Goal: Transaction & Acquisition: Book appointment/travel/reservation

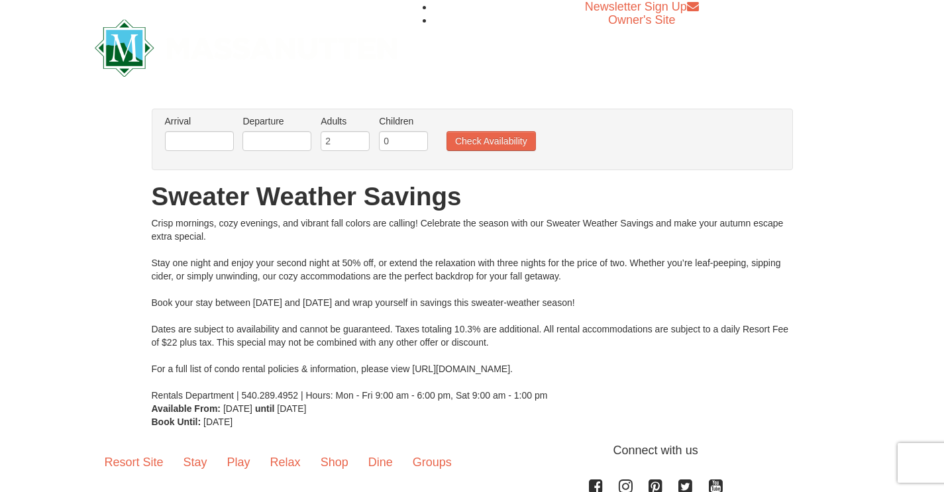
click at [117, 171] on div "× From: To: Adults: 2 Children: 0 Change Arrival Please format dates MM/DD/YYYY…" at bounding box center [472, 268] width 944 height 347
click at [196, 465] on link "Stay" at bounding box center [196, 462] width 44 height 41
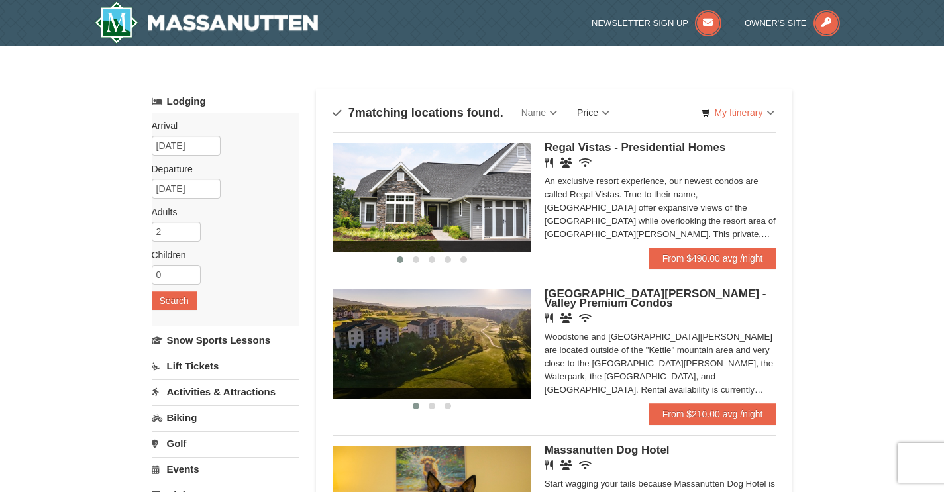
click at [602, 110] on link "Price" at bounding box center [593, 112] width 52 height 27
click at [612, 144] on link "Price (Low to High)" at bounding box center [621, 139] width 106 height 17
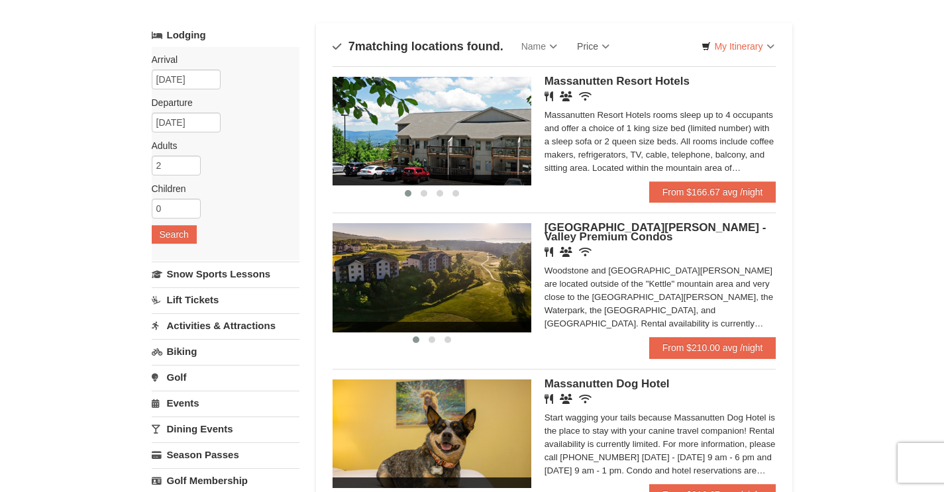
scroll to position [68, 0]
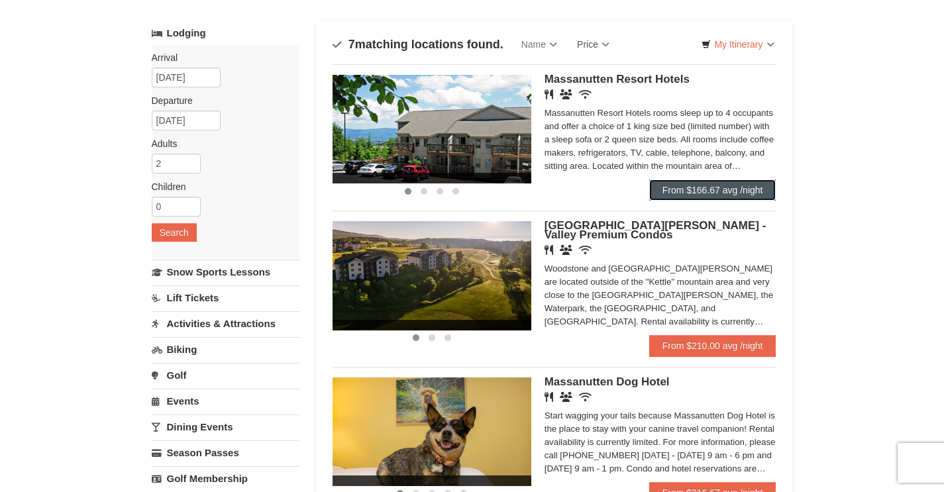
click at [748, 196] on link "From $166.67 avg /night" at bounding box center [712, 190] width 127 height 21
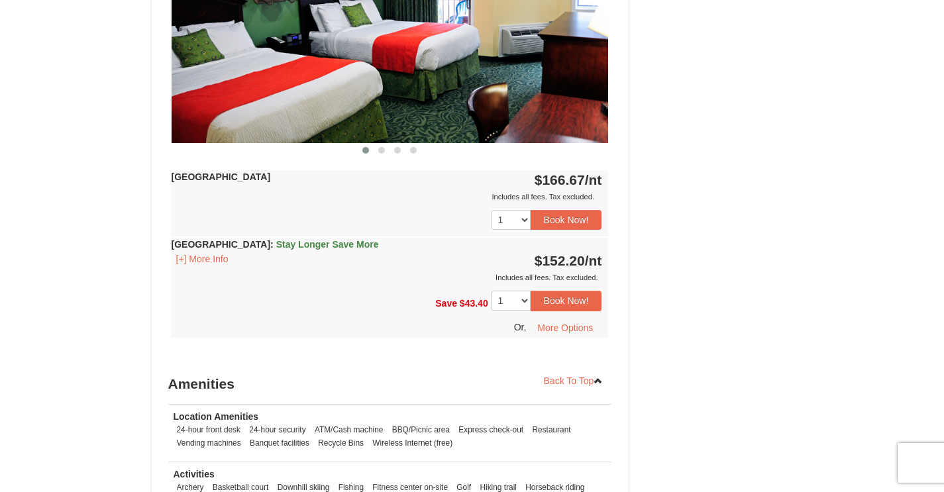
scroll to position [665, 0]
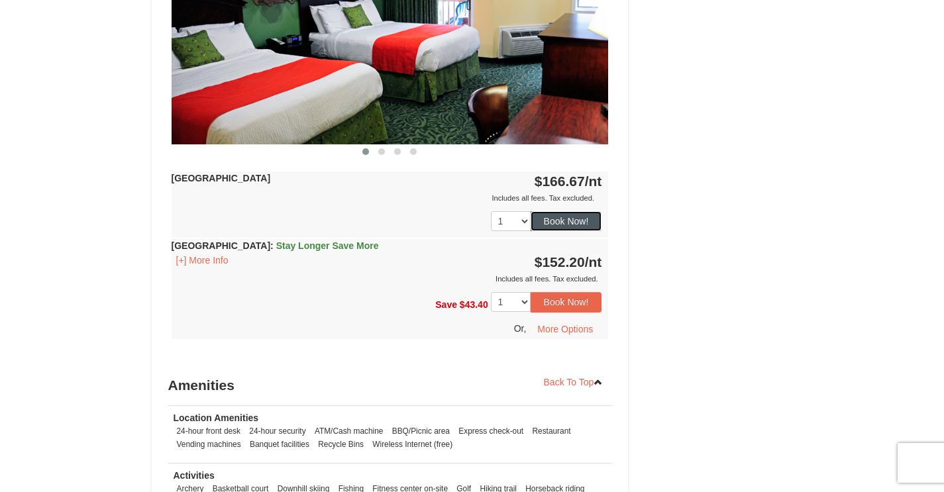
click at [571, 224] on button "Book Now!" at bounding box center [567, 221] width 72 height 20
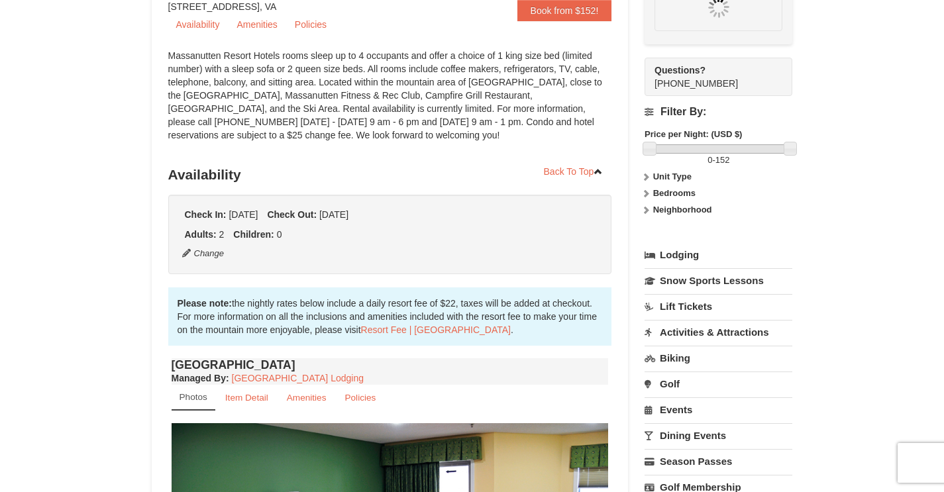
scroll to position [129, 0]
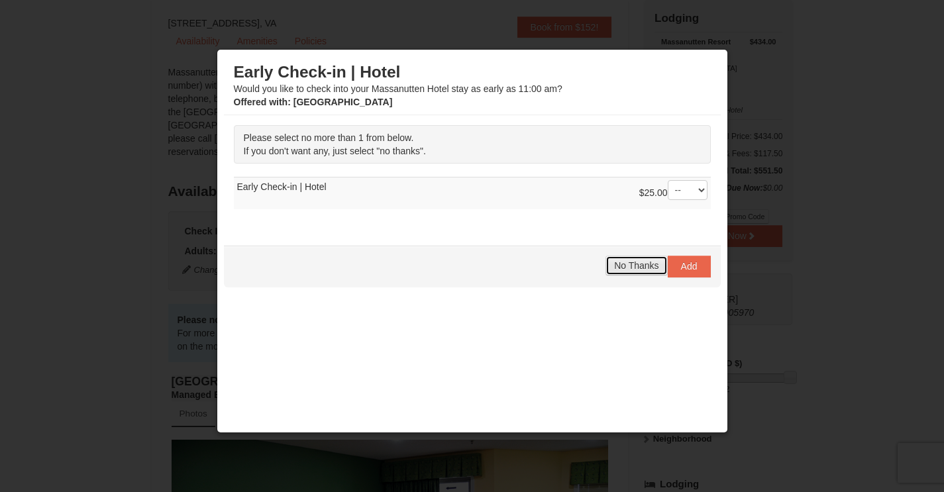
click at [640, 270] on span "No Thanks" at bounding box center [636, 265] width 44 height 11
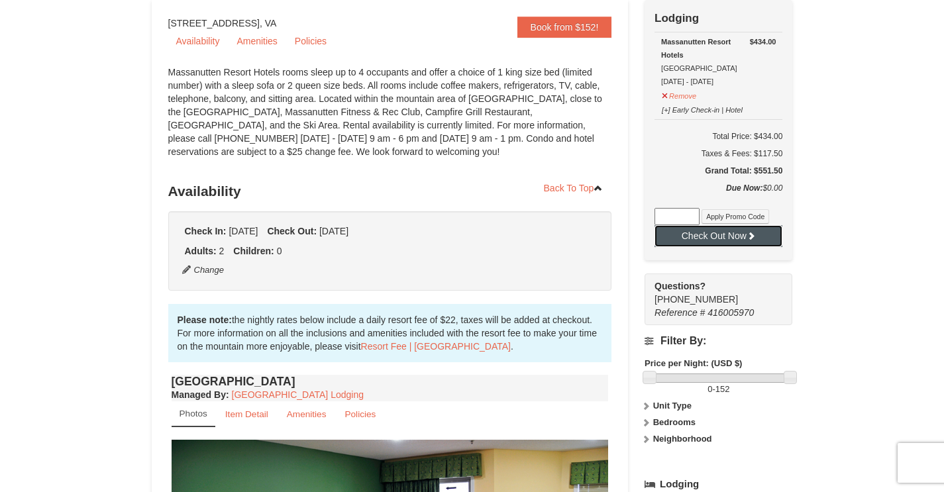
click at [751, 244] on button "Check Out Now" at bounding box center [719, 235] width 128 height 21
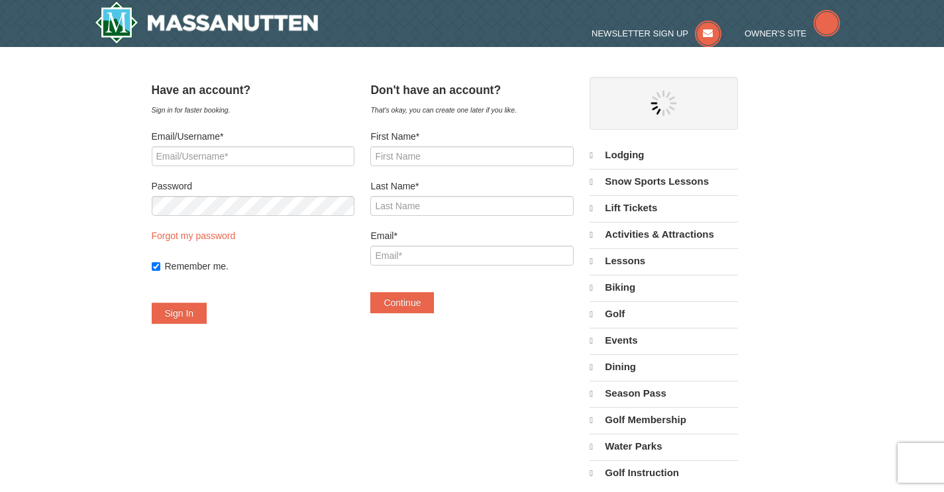
select select "9"
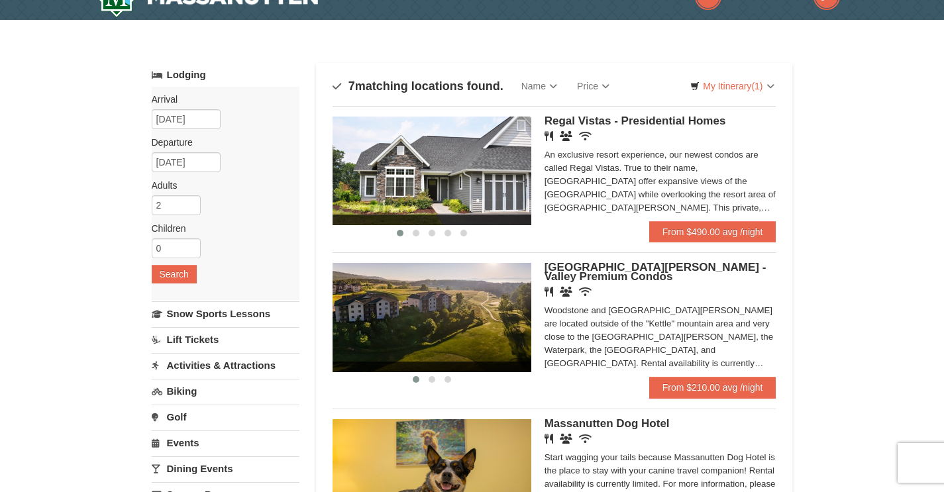
scroll to position [68, 0]
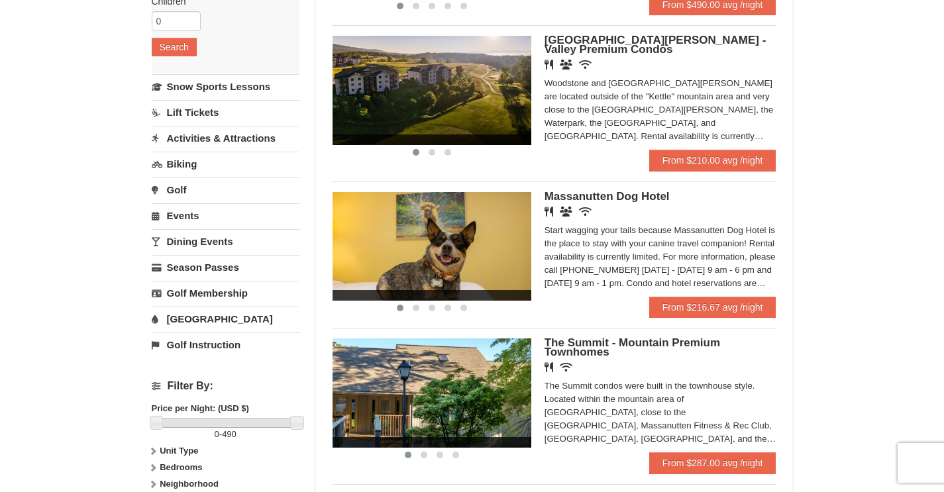
scroll to position [280, 0]
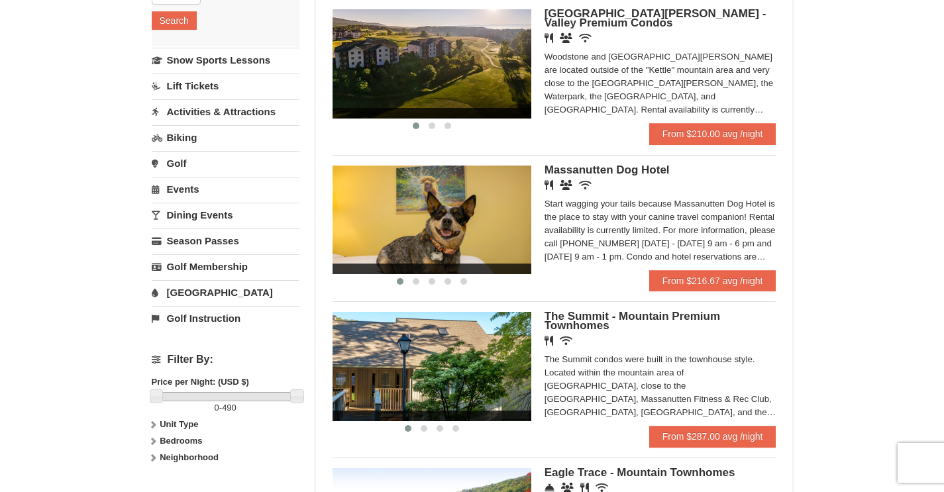
click at [177, 195] on link "Events" at bounding box center [226, 189] width 148 height 25
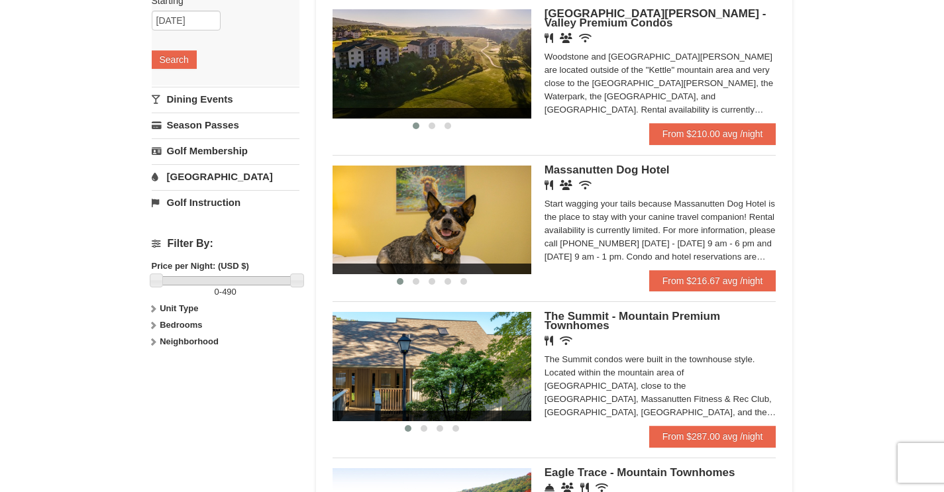
click at [101, 188] on div "× Categories Map List Filter My Itinerary (1) Check Out Now Lodging $434.00 Mas…" at bounding box center [472, 350] width 944 height 1168
click at [168, 27] on input "10/25/2025" at bounding box center [186, 21] width 69 height 20
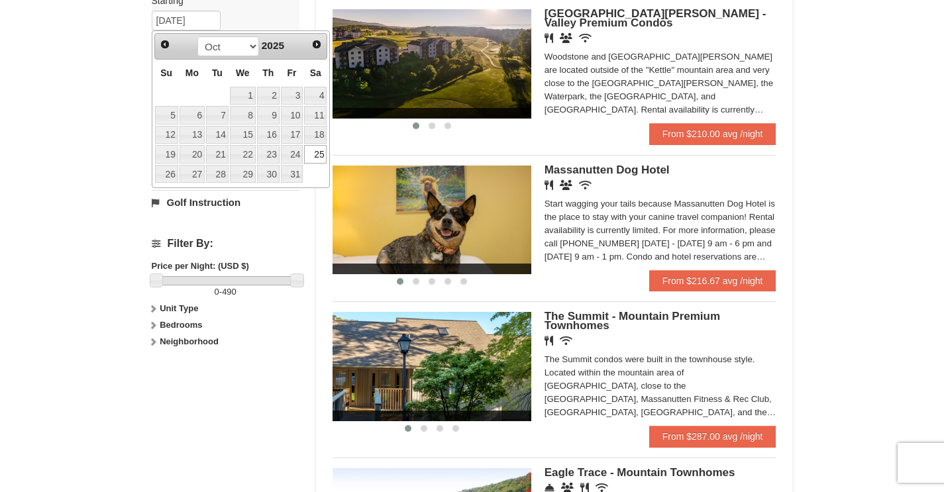
click at [321, 159] on link "25" at bounding box center [315, 154] width 23 height 19
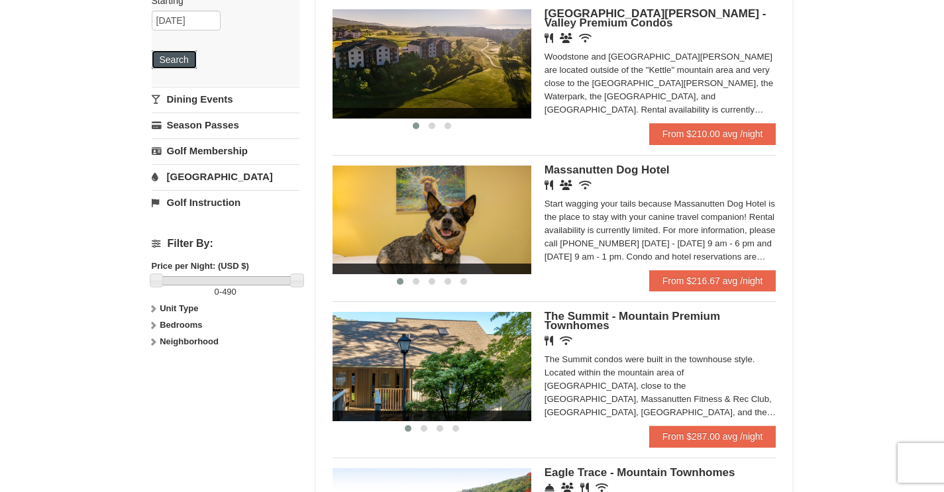
click at [173, 54] on button "Search" at bounding box center [174, 59] width 45 height 19
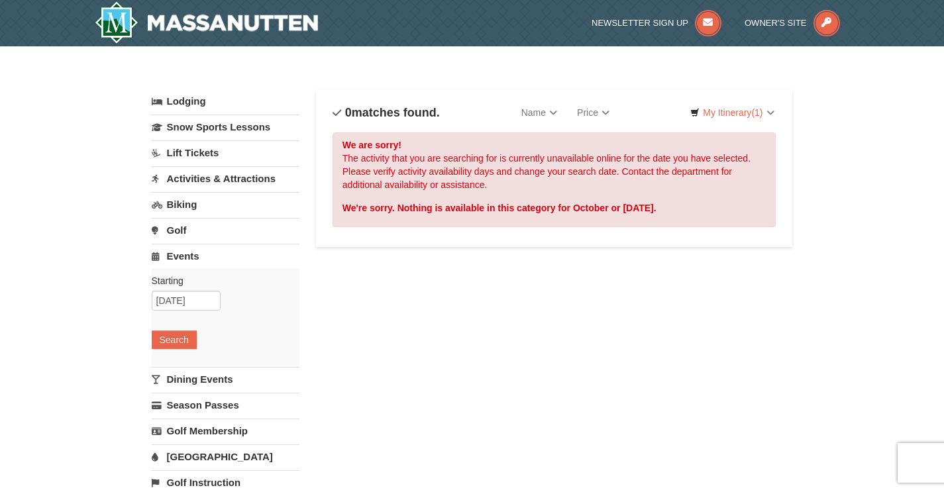
click at [202, 459] on link "[GEOGRAPHIC_DATA]" at bounding box center [226, 457] width 148 height 25
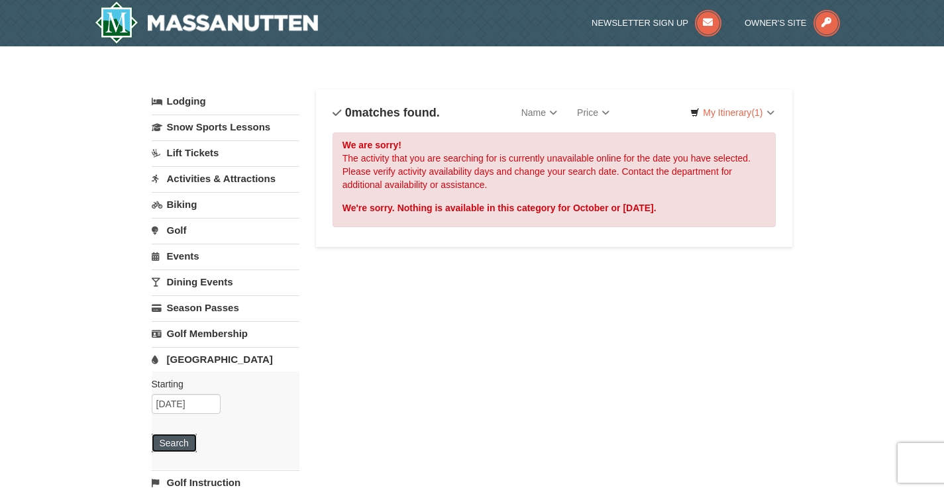
click at [188, 448] on button "Search" at bounding box center [174, 443] width 45 height 19
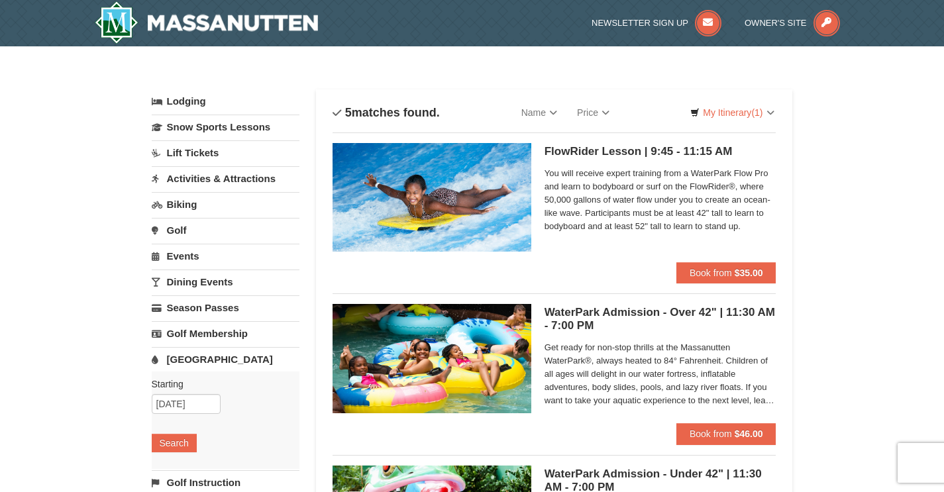
click at [181, 182] on link "Activities & Attractions" at bounding box center [226, 178] width 148 height 25
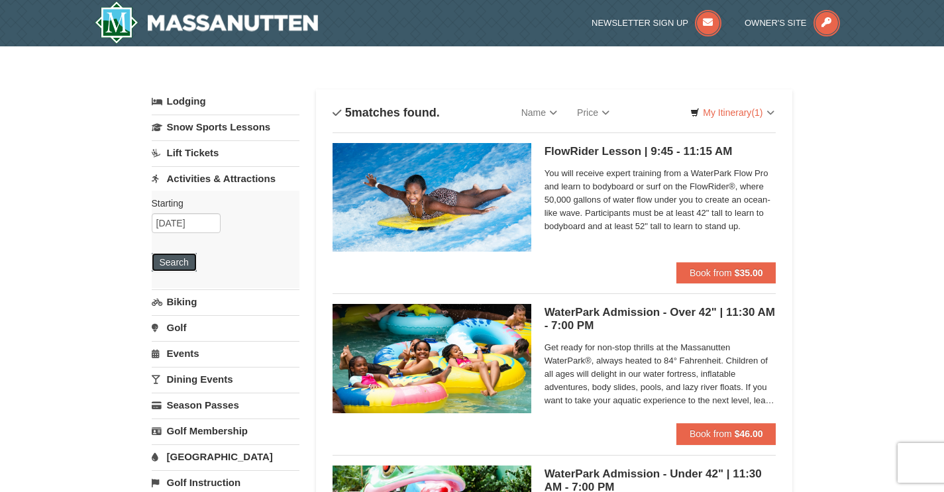
click at [188, 262] on button "Search" at bounding box center [174, 262] width 45 height 19
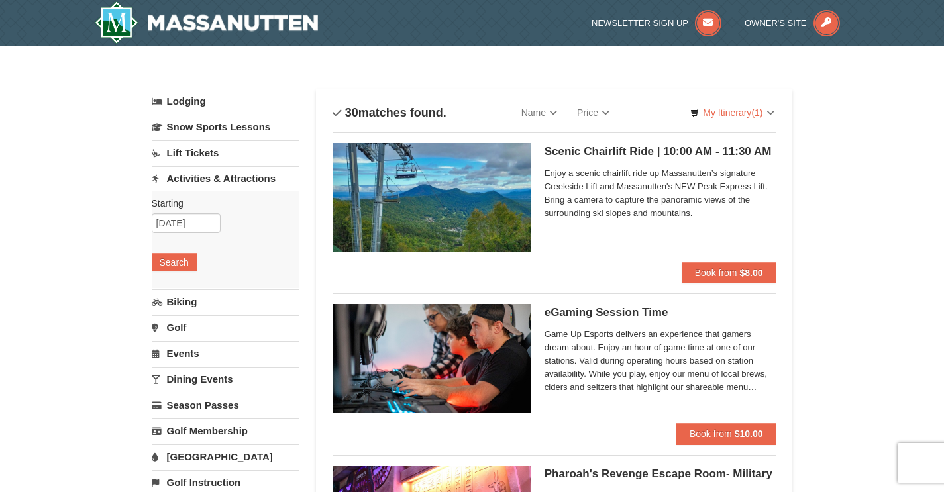
click at [699, 156] on h5 "Scenic Chairlift Ride | 10:00 AM - 11:30 AM Massanutten Scenic Chairlift Rides" at bounding box center [661, 151] width 232 height 13
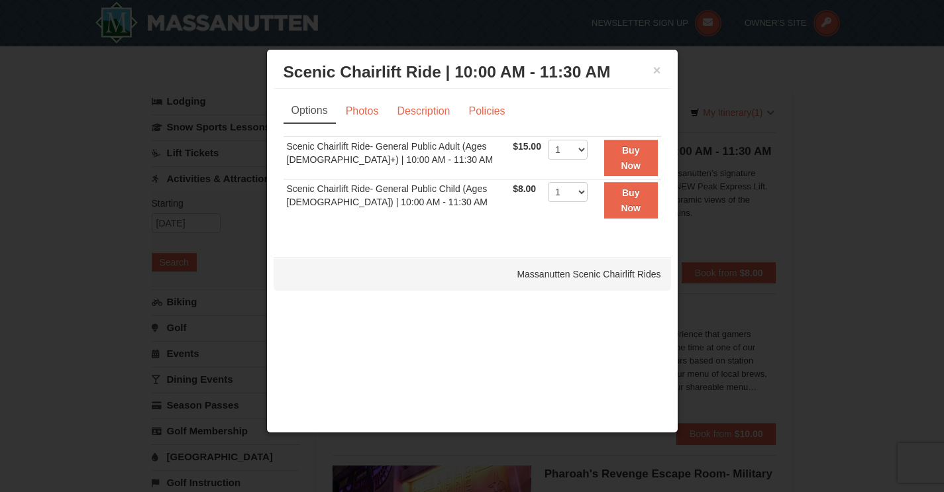
click at [661, 68] on div "× Scenic Chairlift Ride | 10:00 AM - 11:30 AM Massanutten Scenic Chairlift Rides" at bounding box center [473, 72] width 398 height 32
click at [657, 70] on button "×" at bounding box center [657, 70] width 8 height 13
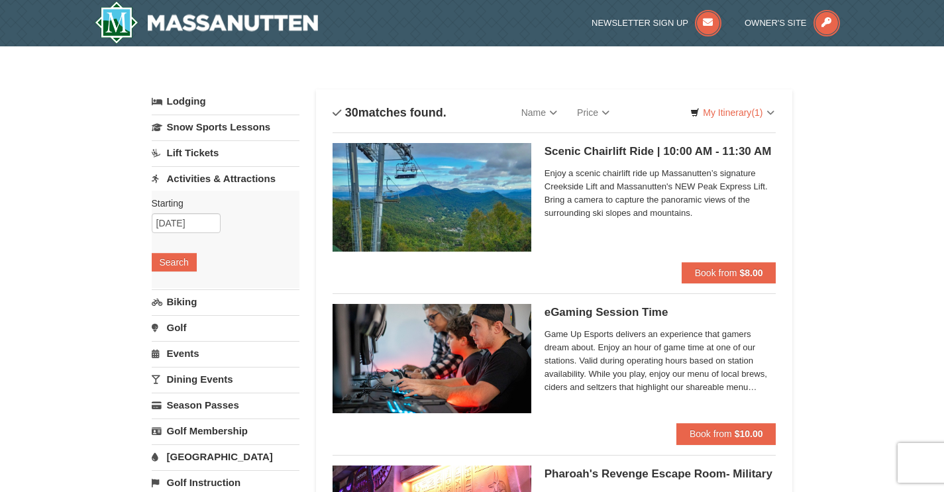
click at [485, 197] on img at bounding box center [432, 197] width 199 height 109
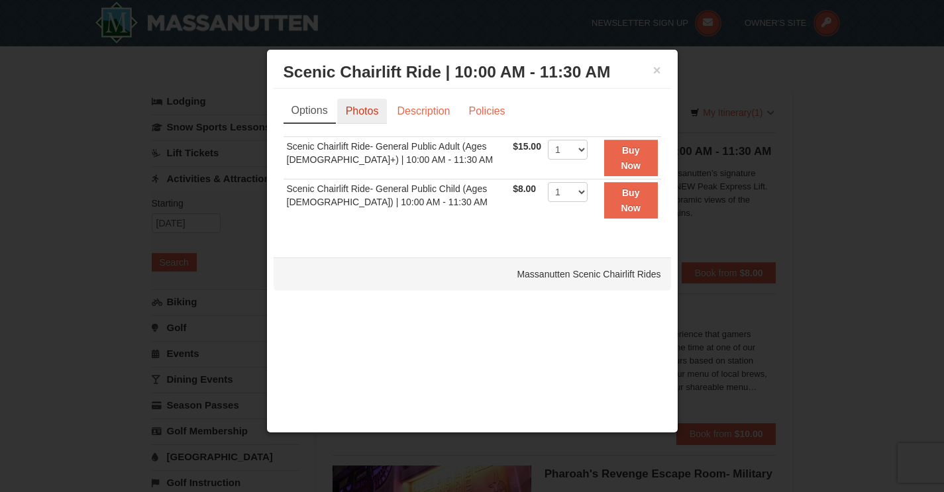
click at [359, 117] on link "Photos" at bounding box center [362, 111] width 50 height 25
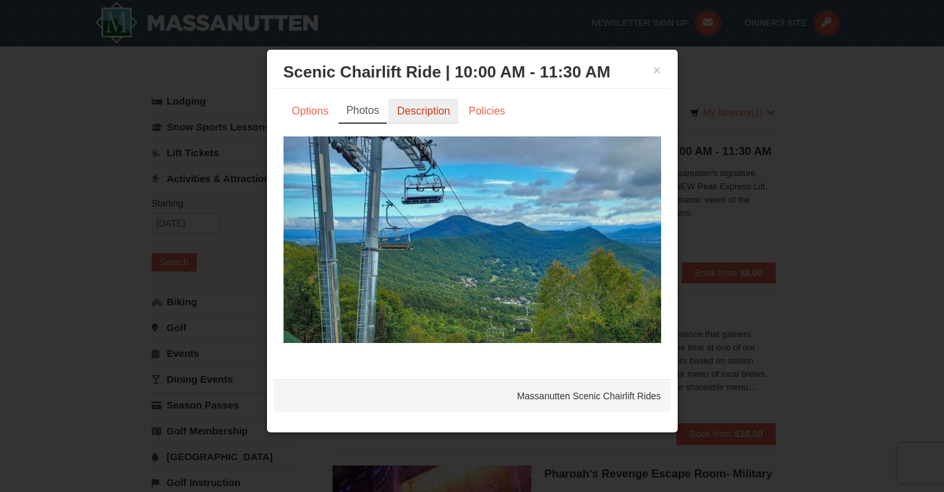
click at [429, 115] on link "Description" at bounding box center [423, 111] width 70 height 25
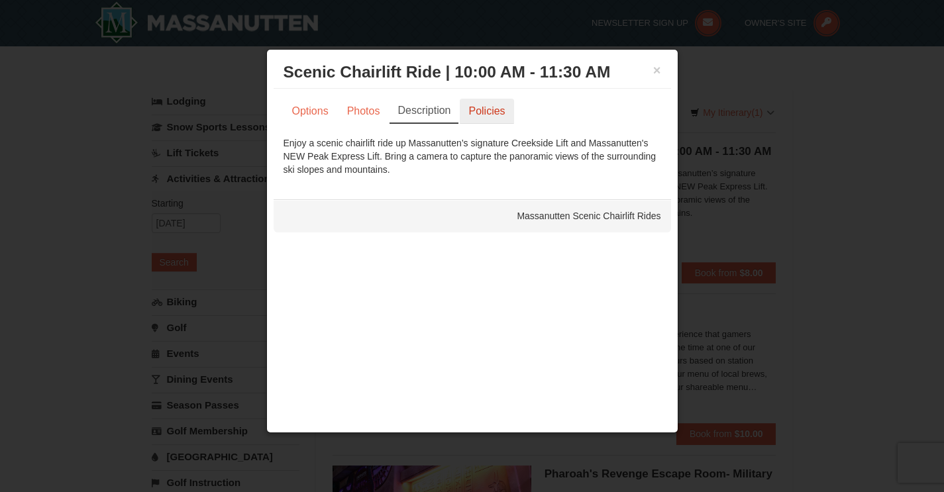
click at [468, 114] on link "Policies" at bounding box center [487, 111] width 54 height 25
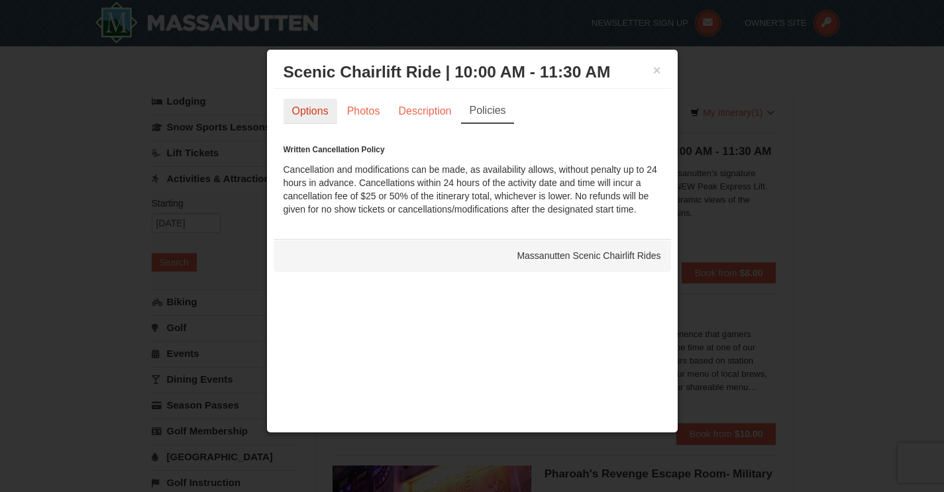
click at [311, 121] on link "Options" at bounding box center [311, 111] width 54 height 25
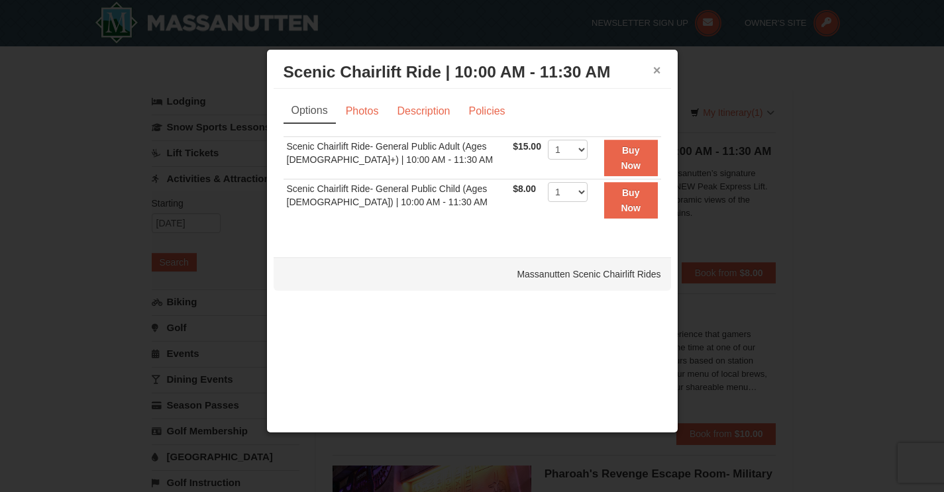
click at [657, 70] on button "×" at bounding box center [657, 70] width 8 height 13
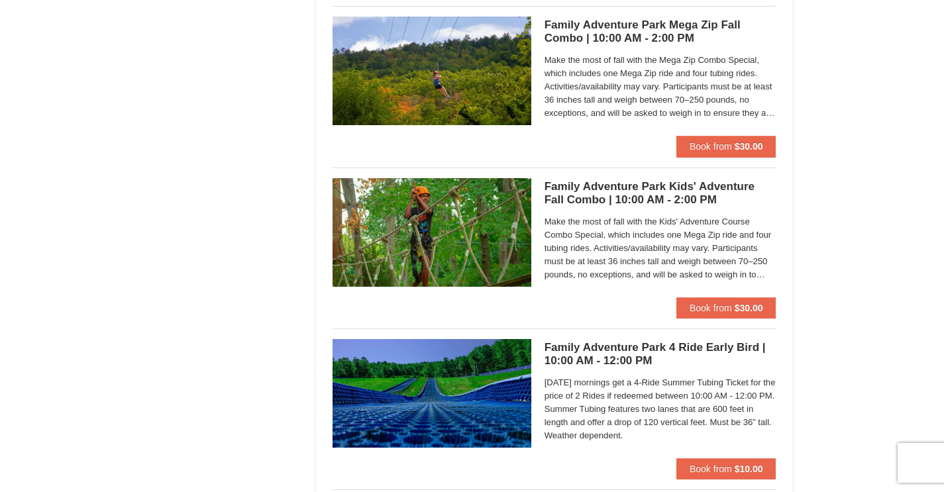
scroll to position [3350, 0]
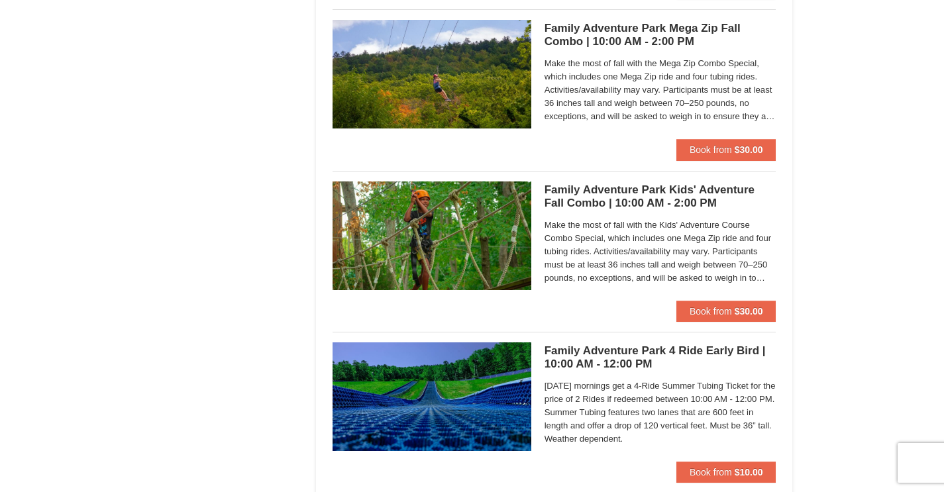
click at [649, 186] on h5 "Family Adventure Park Kids' Adventure Fall Combo | 10:00 AM - 2:00 PM Massanutt…" at bounding box center [661, 197] width 232 height 27
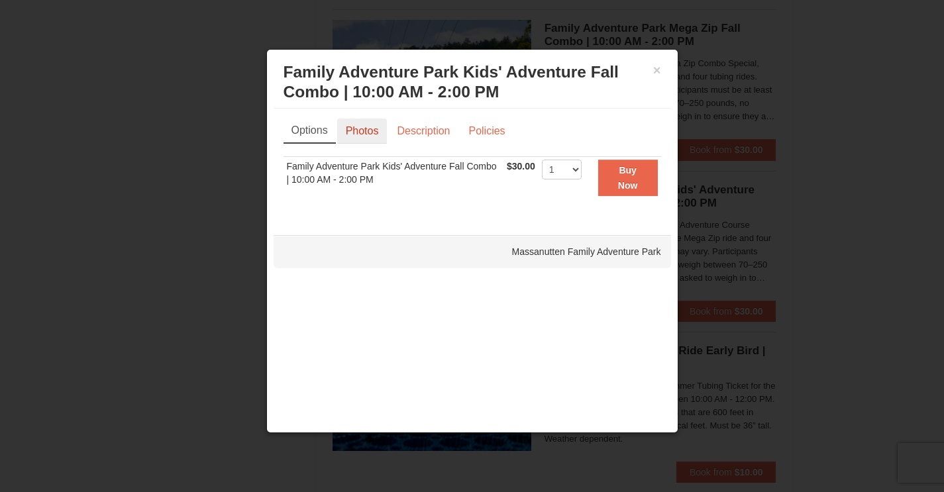
click at [368, 127] on link "Photos" at bounding box center [362, 131] width 50 height 25
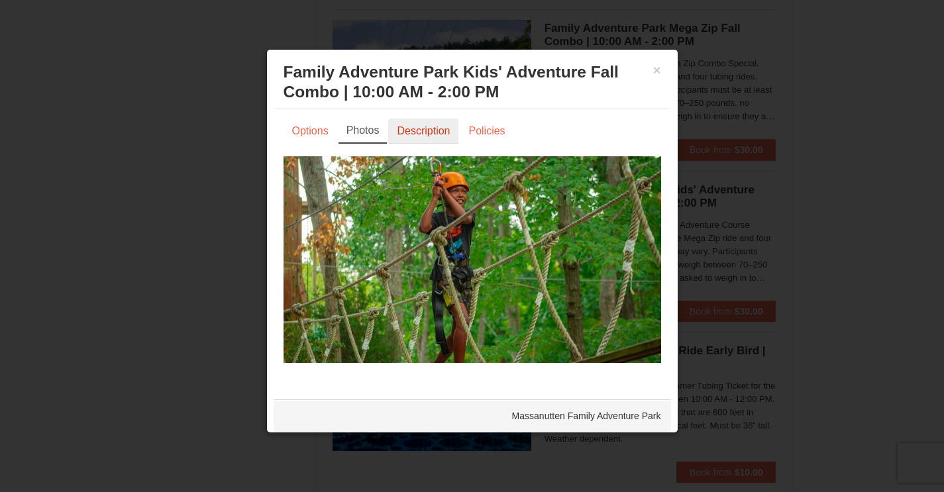
click at [399, 137] on link "Description" at bounding box center [423, 131] width 70 height 25
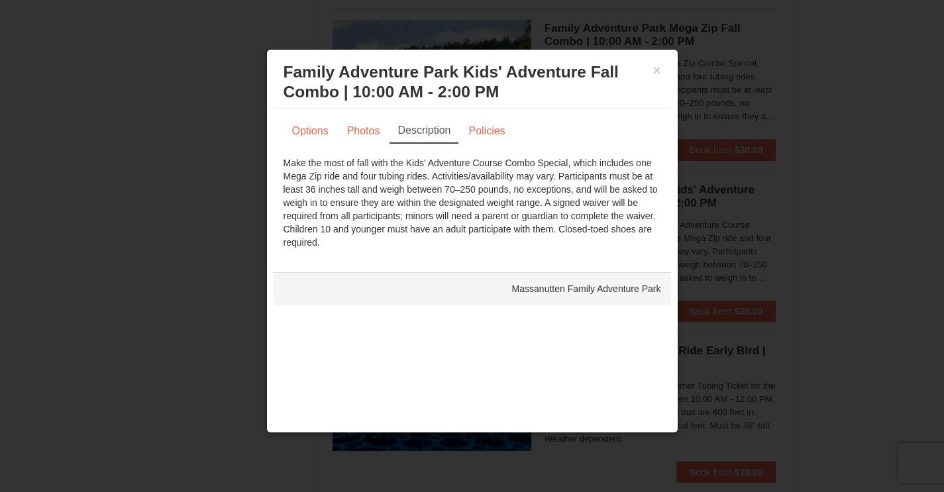
click at [518, 141] on ul "Options Photos Description Policies" at bounding box center [473, 131] width 378 height 25
click at [493, 137] on link "Policies" at bounding box center [487, 131] width 54 height 25
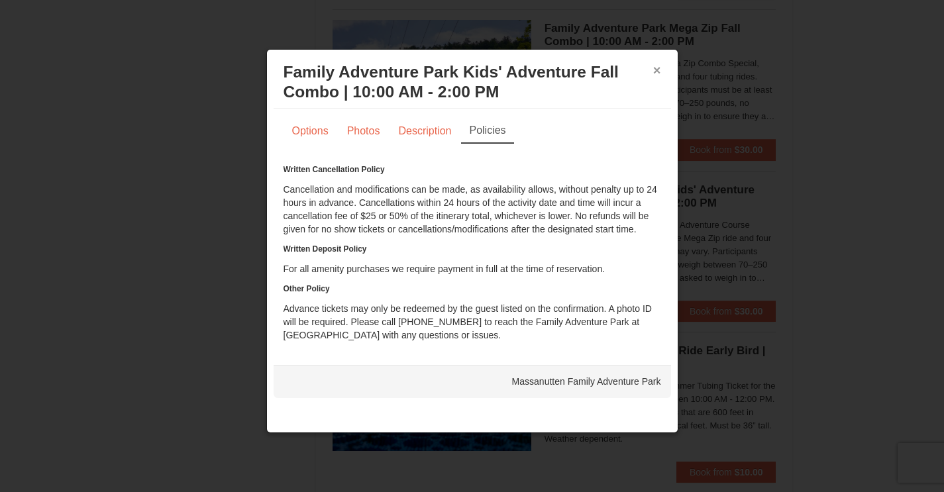
click at [653, 73] on button "×" at bounding box center [657, 70] width 8 height 13
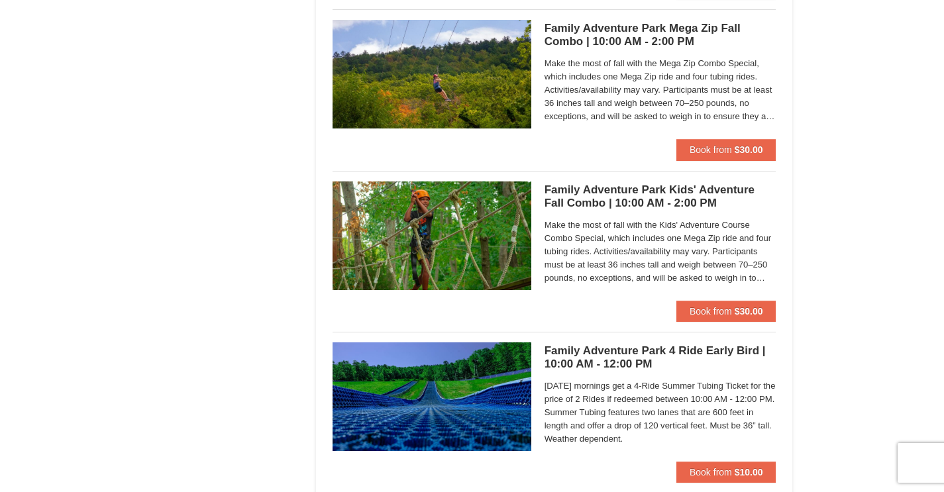
click at [610, 357] on h5 "Family Adventure Park 4 Ride Early Bird | 10:00 AM - 12:00 PM Massanutten Famil…" at bounding box center [661, 358] width 232 height 27
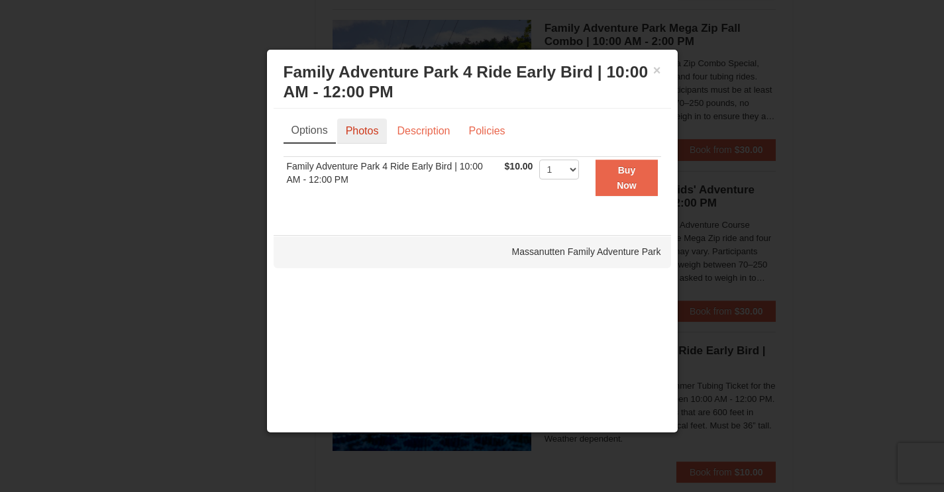
click at [374, 137] on link "Photos" at bounding box center [362, 131] width 50 height 25
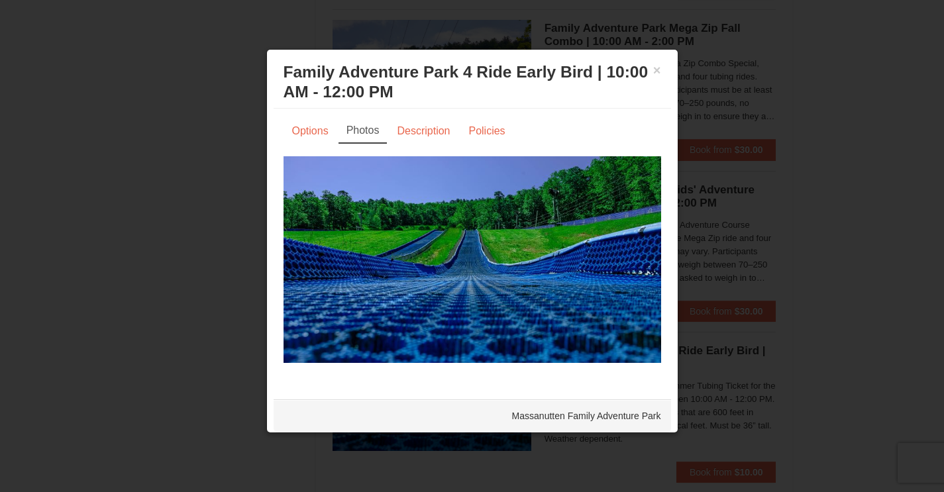
click at [636, 75] on h3 "Family Adventure Park 4 Ride Early Bird | 10:00 AM - 12:00 PM Massanutten Famil…" at bounding box center [473, 82] width 378 height 40
click at [653, 73] on button "×" at bounding box center [657, 70] width 8 height 13
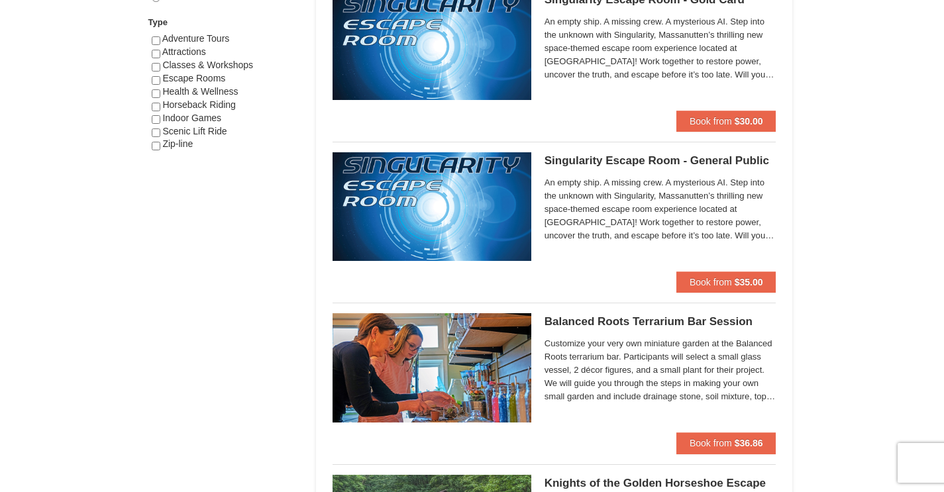
scroll to position [0, 0]
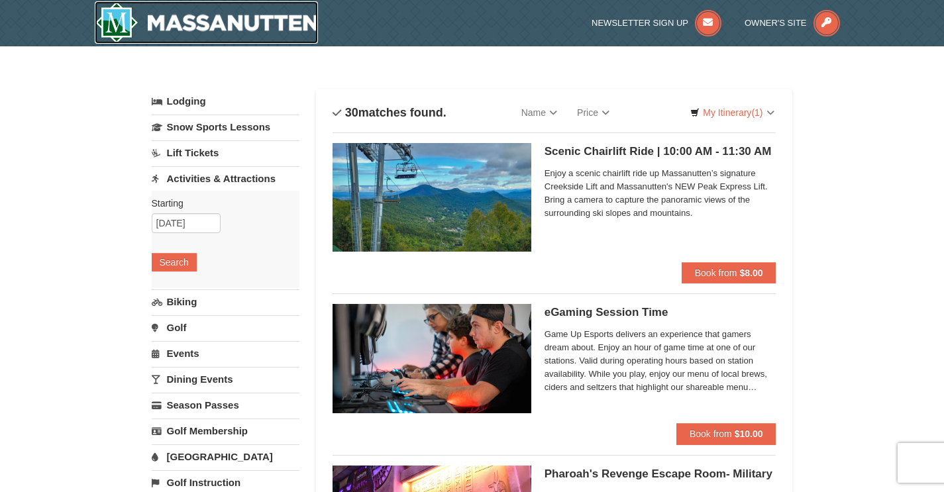
click at [302, 26] on img at bounding box center [207, 22] width 224 height 42
click at [302, 25] on img at bounding box center [207, 22] width 224 height 42
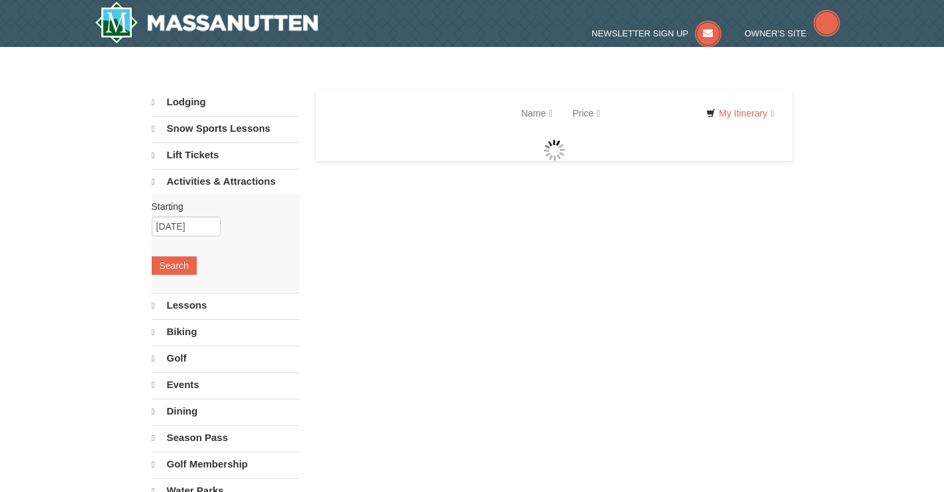
select select "9"
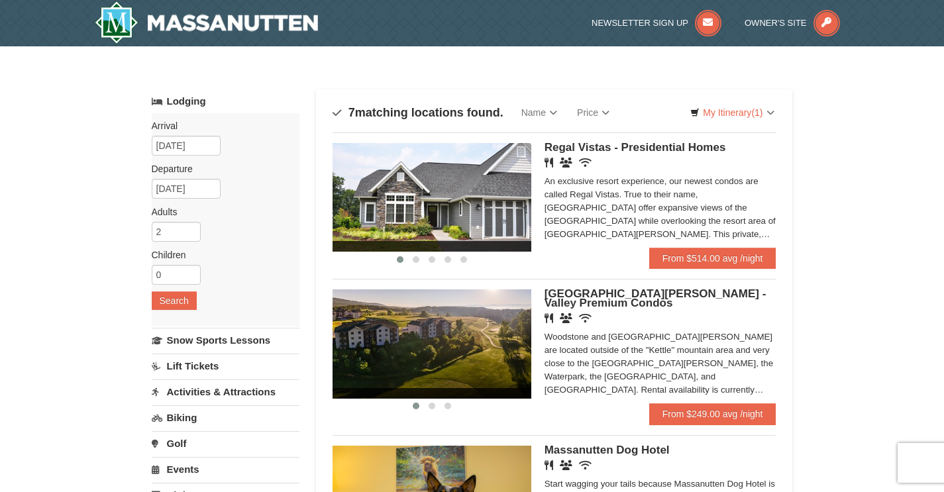
click at [209, 396] on link "Activities & Attractions" at bounding box center [226, 392] width 148 height 25
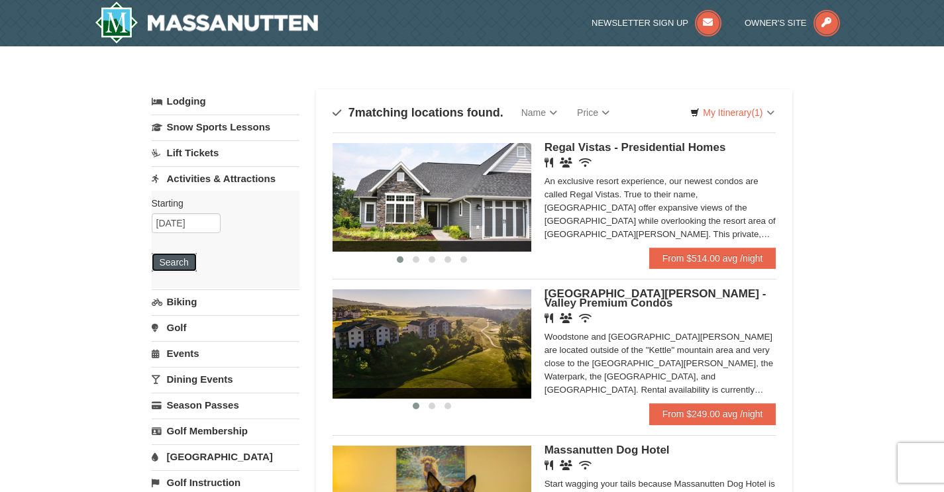
click at [161, 264] on button "Search" at bounding box center [174, 262] width 45 height 19
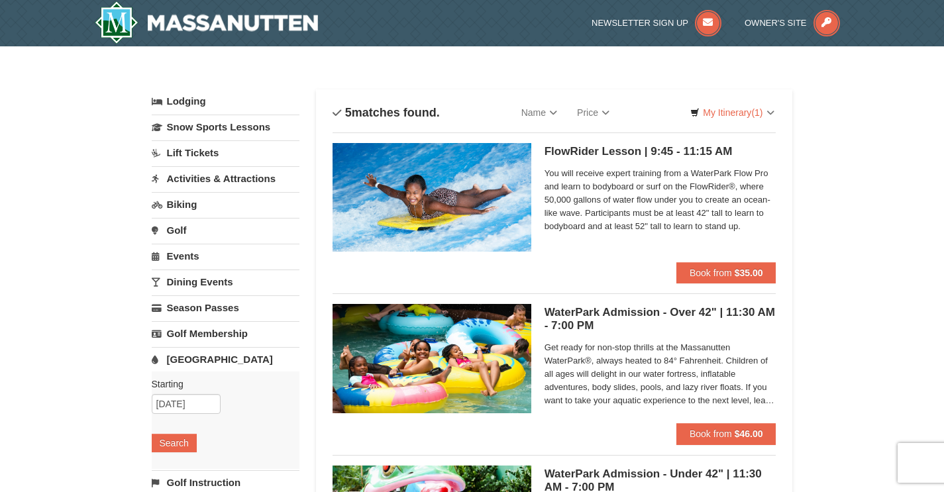
click at [200, 148] on link "Lift Tickets" at bounding box center [226, 153] width 148 height 25
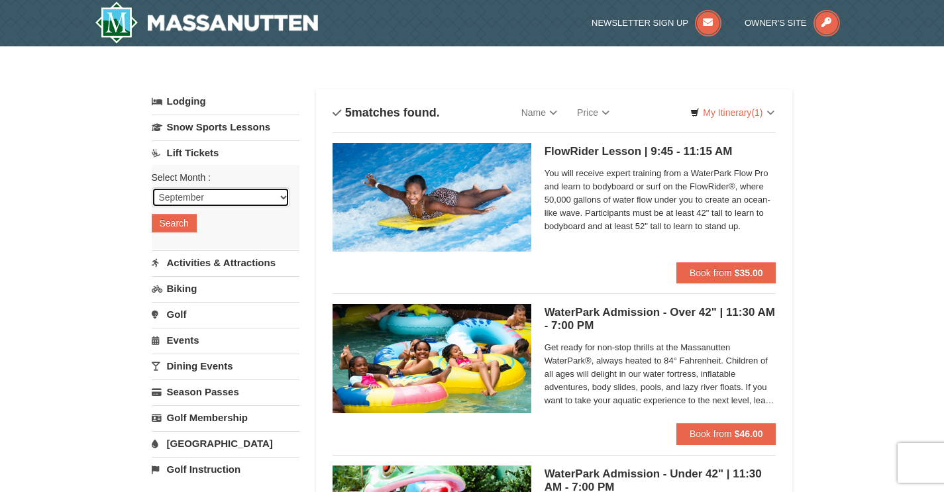
click at [239, 197] on select "September October November December January February March April May June July …" at bounding box center [221, 198] width 138 height 20
select select "10"
click at [172, 235] on div "Select Month : September October November December January February March April…" at bounding box center [226, 207] width 148 height 84
click at [172, 228] on button "Search" at bounding box center [174, 223] width 45 height 19
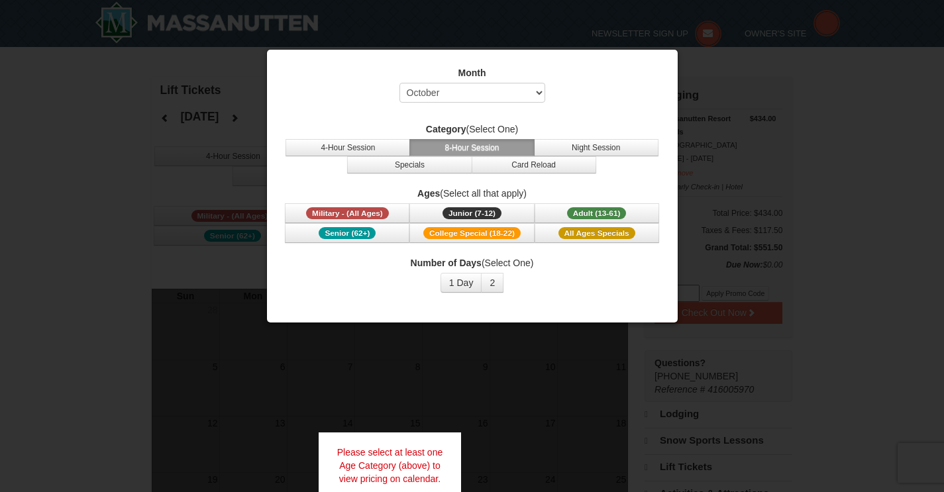
select select "10"
click at [447, 293] on div "Month Select September October November December January February March April M…" at bounding box center [473, 179] width 398 height 247
click at [449, 272] on div "Number of Days (Select One) 1 Day 2 3 4 5 6 7 8 9 10 11 12 13 14 15" at bounding box center [473, 274] width 378 height 36
click at [450, 278] on button "1 Day" at bounding box center [462, 283] width 42 height 20
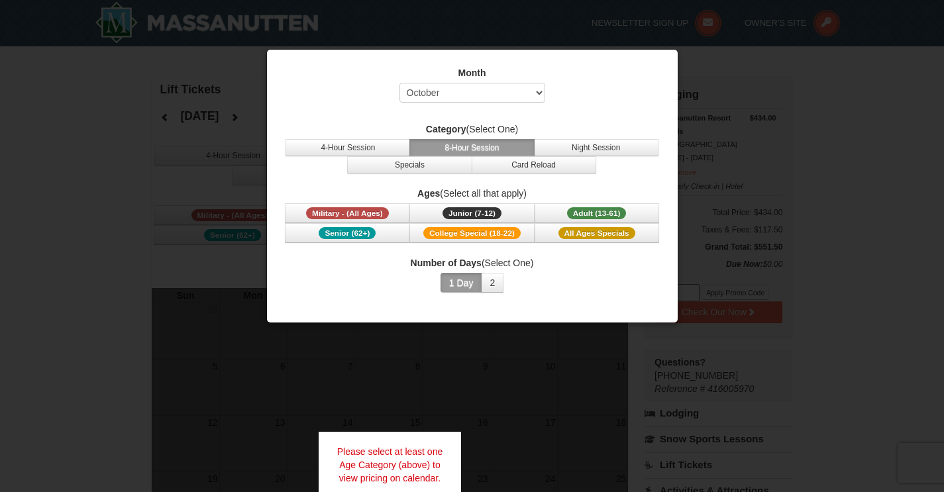
drag, startPoint x: 450, startPoint y: 278, endPoint x: 450, endPoint y: 245, distance: 32.5
click at [450, 277] on button "1 Day" at bounding box center [462, 283] width 42 height 20
click at [131, 196] on div at bounding box center [472, 246] width 944 height 492
click at [375, 142] on button "4-Hour Session" at bounding box center [348, 147] width 125 height 17
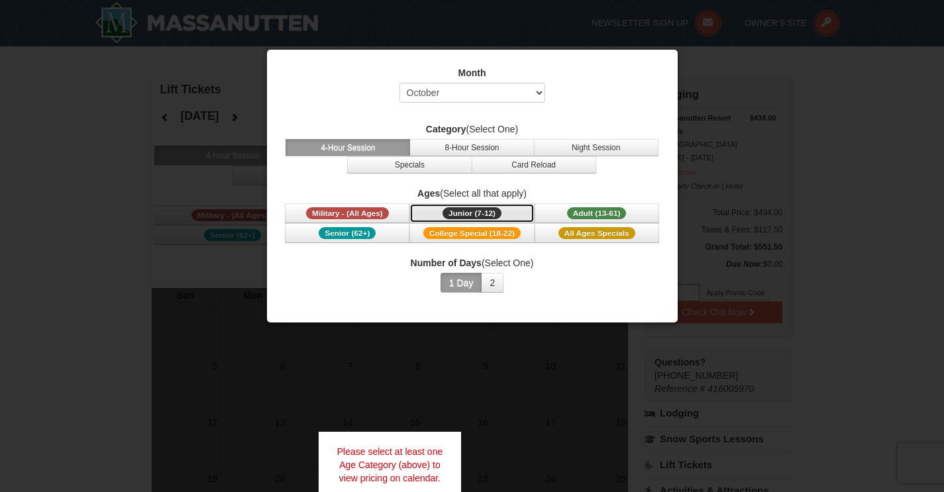
click at [512, 215] on button "Junior (7-12) (7 - 12)" at bounding box center [472, 213] width 125 height 20
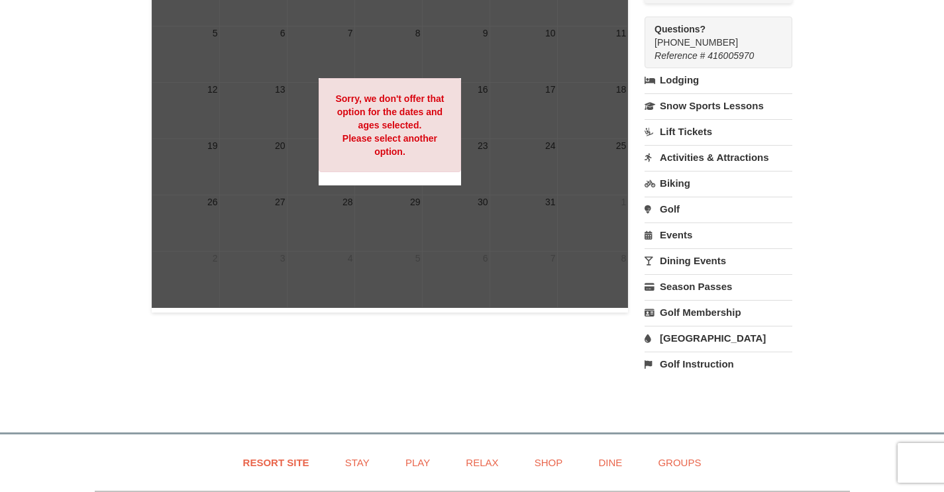
scroll to position [341, 0]
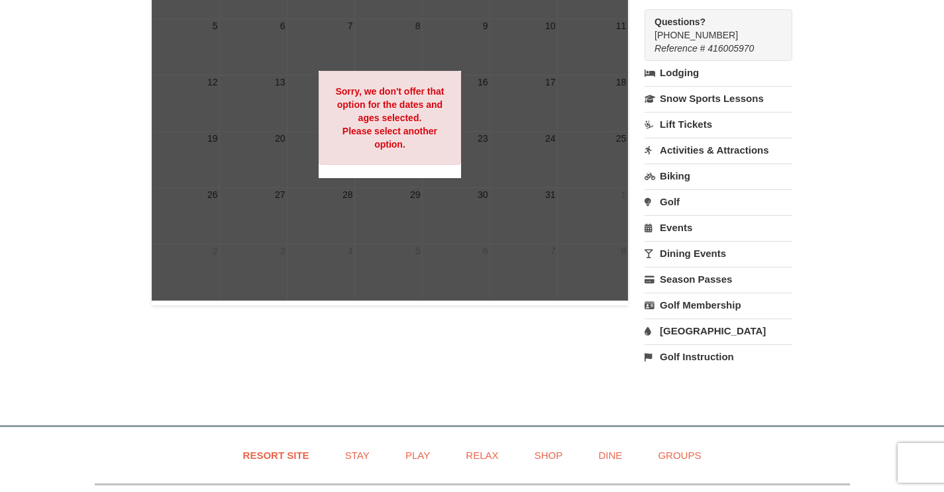
click at [692, 134] on link "Lift Tickets" at bounding box center [719, 124] width 148 height 25
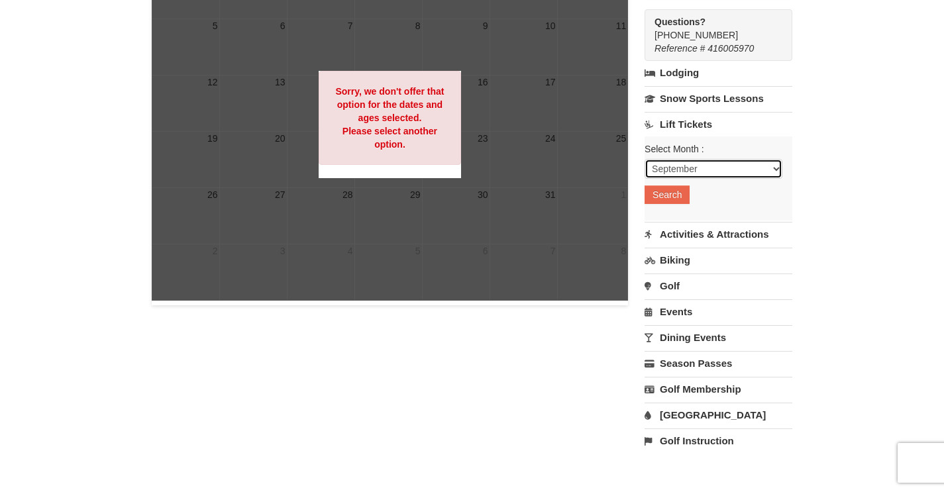
click at [708, 174] on select "September October November December January February March April May June July …" at bounding box center [714, 169] width 138 height 20
click at [699, 165] on select "September October November December January February March April May June July …" at bounding box center [714, 169] width 138 height 20
select select "10"
click at [673, 190] on button "Search" at bounding box center [667, 195] width 45 height 19
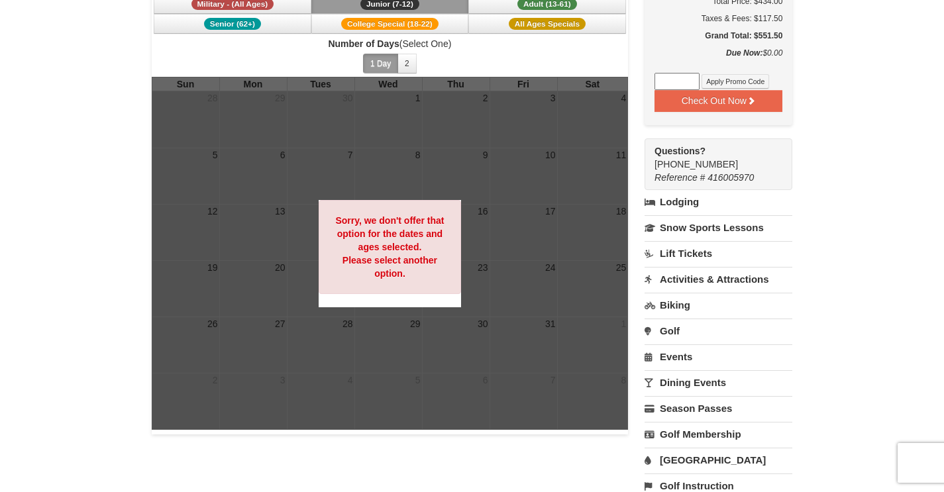
scroll to position [230, 0]
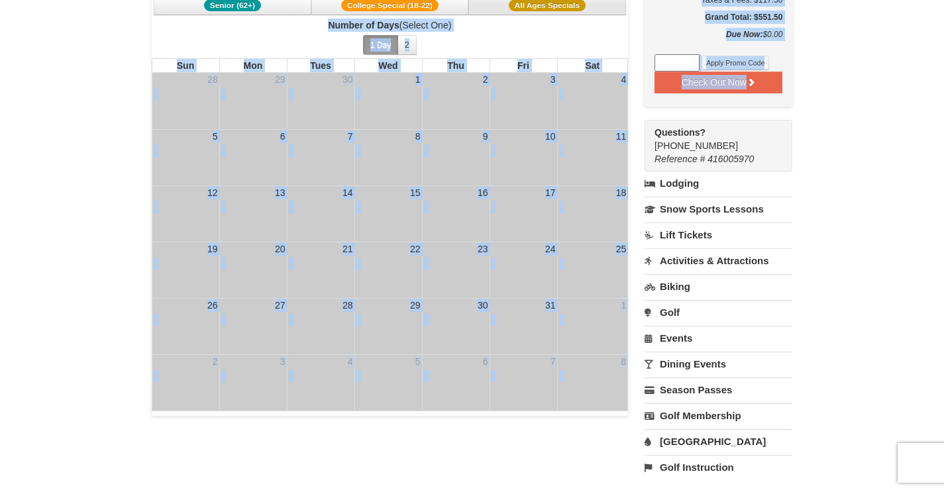
drag, startPoint x: 665, startPoint y: 124, endPoint x: 625, endPoint y: 6, distance: 124.5
click at [626, 7] on div "Lift Tickets [DATE] Category (Select One) 4-Hour Session 8-Hour Session Night S…" at bounding box center [473, 169] width 642 height 647
